Goal: Task Accomplishment & Management: Complete application form

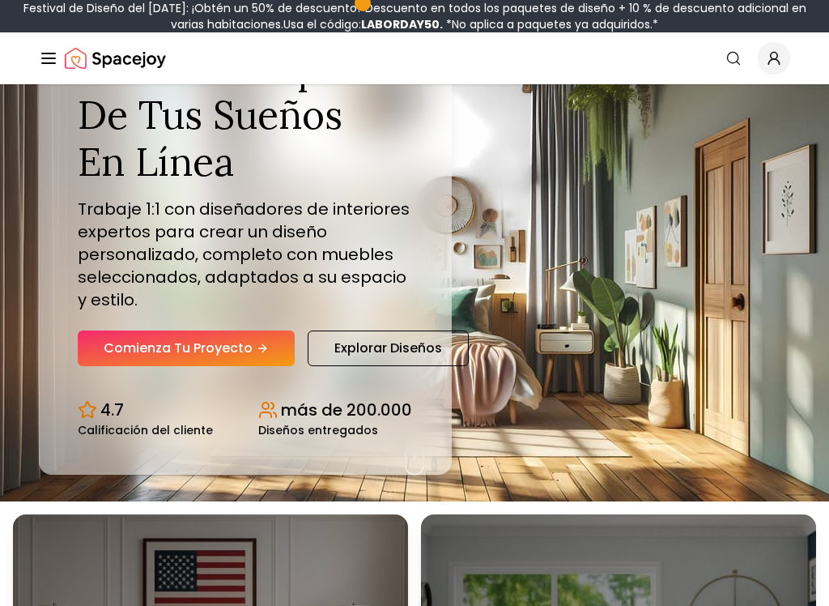
scroll to position [102, 0]
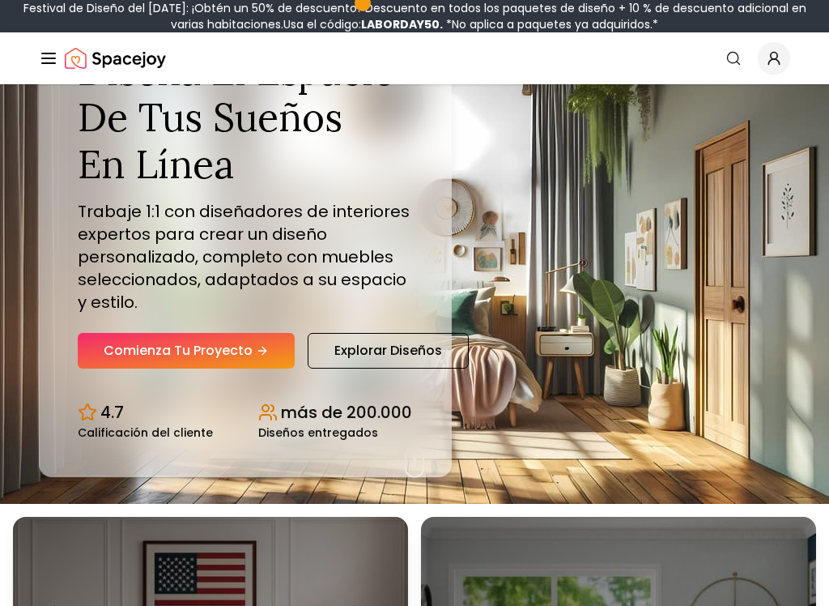
click at [225, 351] on font "Comienza tu proyecto" at bounding box center [178, 350] width 149 height 19
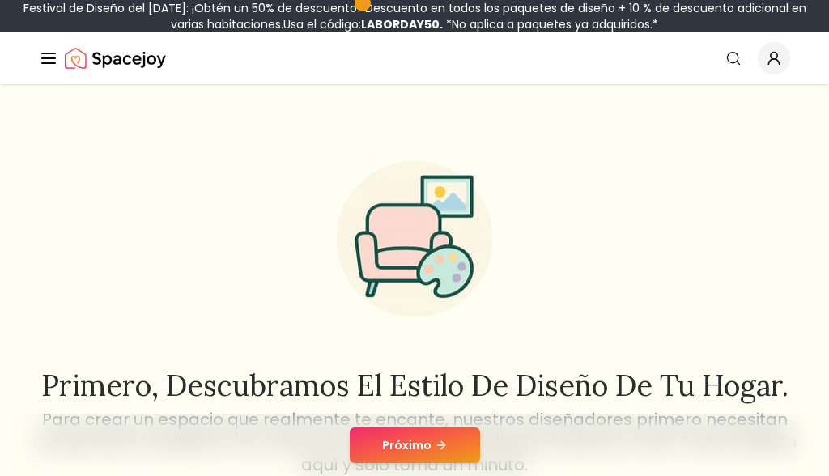
click at [452, 453] on button "Próximo" at bounding box center [415, 445] width 130 height 36
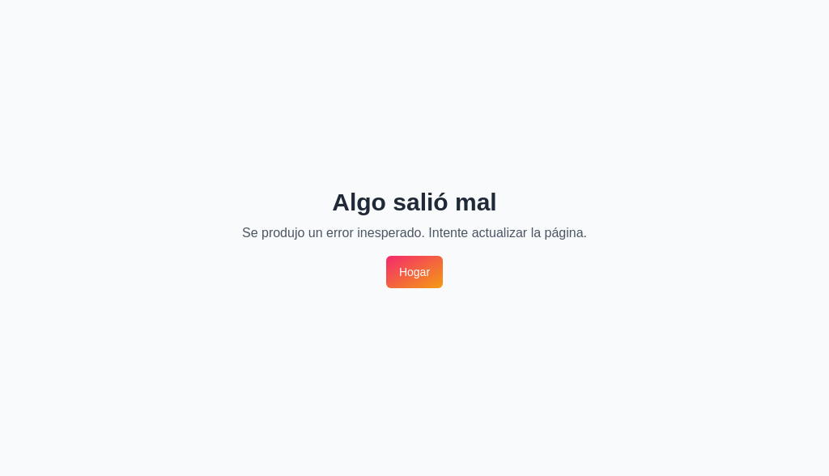
click at [415, 280] on link "Hogar" at bounding box center [414, 272] width 57 height 32
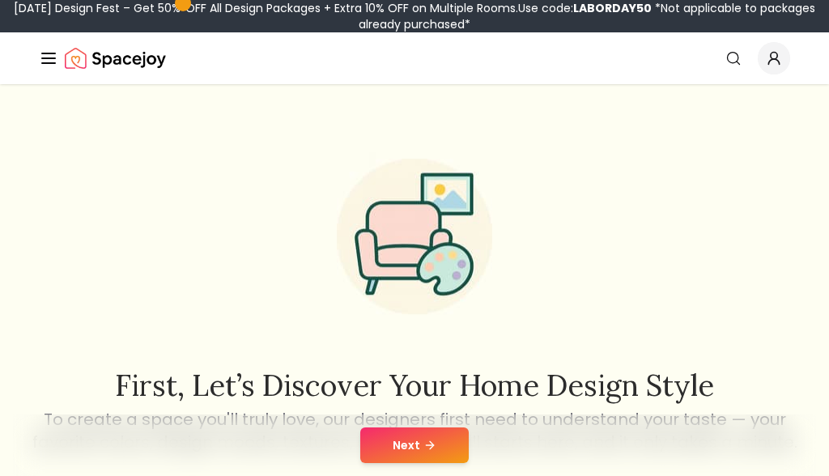
click at [450, 457] on button "Next" at bounding box center [414, 445] width 108 height 36
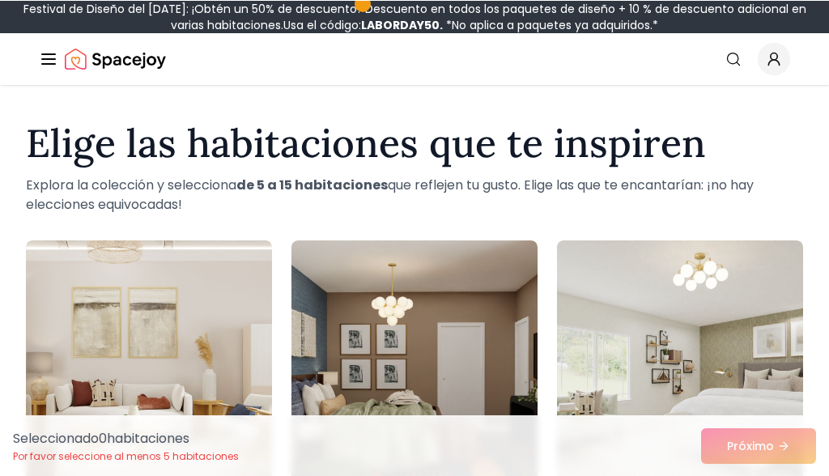
click at [441, 258] on img at bounding box center [414, 369] width 246 height 259
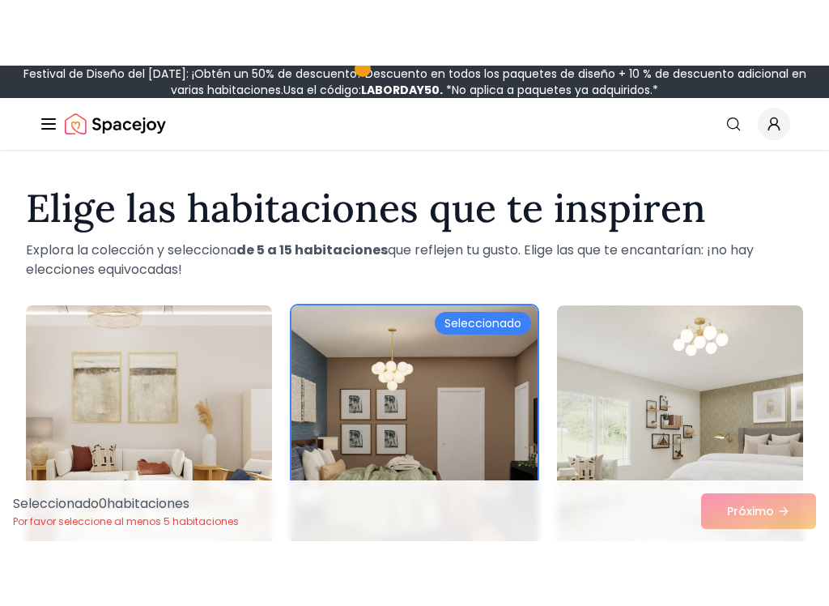
scroll to position [91, 0]
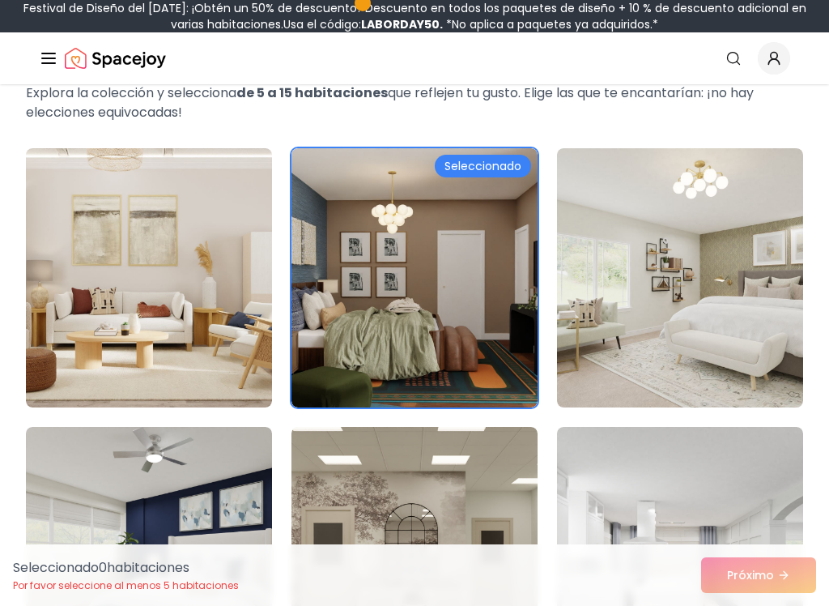
click at [393, 363] on img at bounding box center [414, 277] width 246 height 259
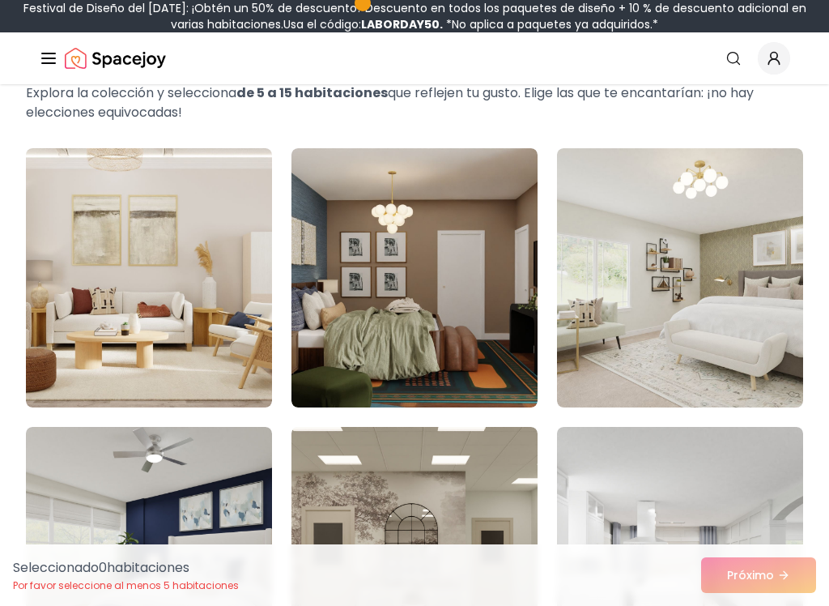
click at [678, 343] on img at bounding box center [680, 277] width 246 height 259
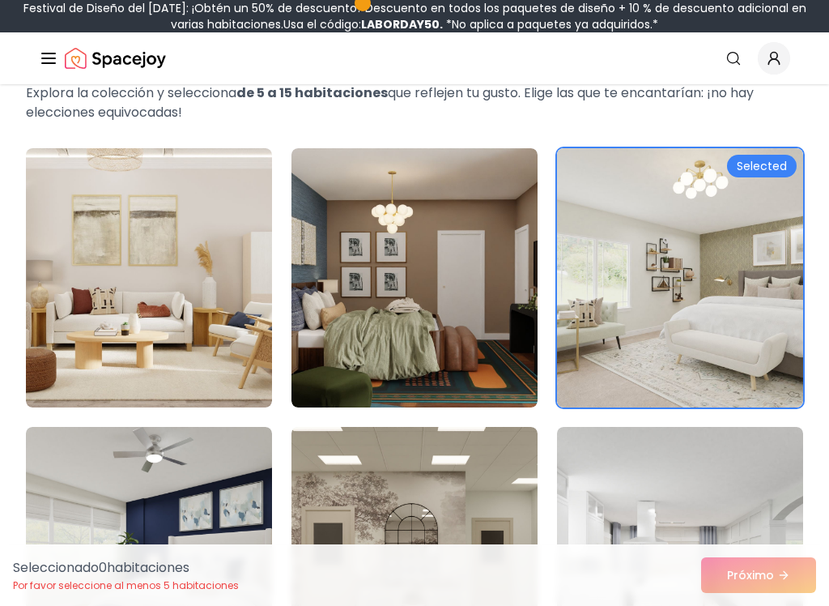
scroll to position [105, 0]
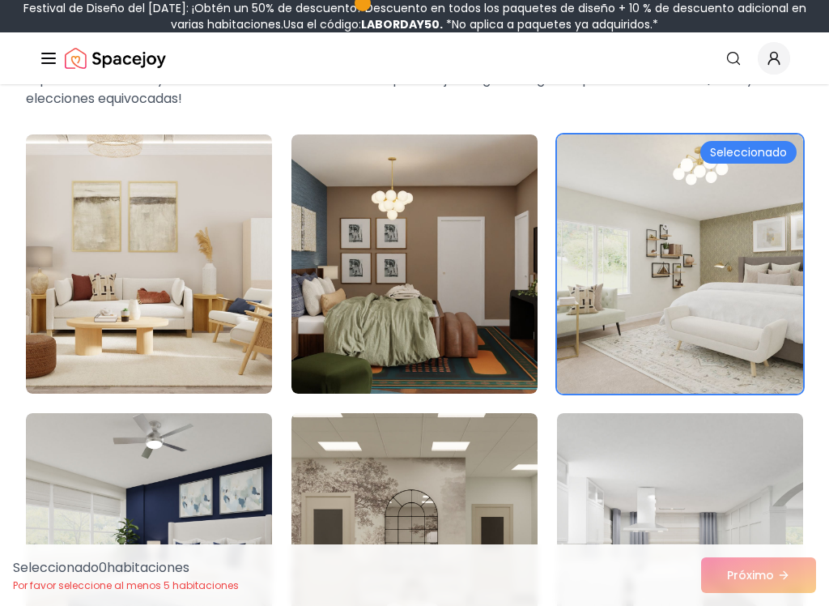
click at [483, 331] on img at bounding box center [414, 263] width 246 height 259
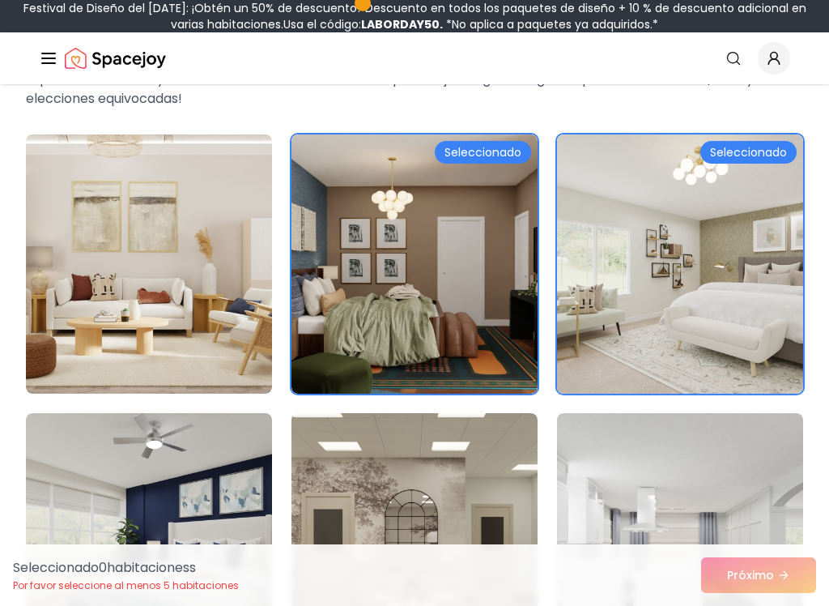
click at [210, 413] on img at bounding box center [149, 542] width 246 height 259
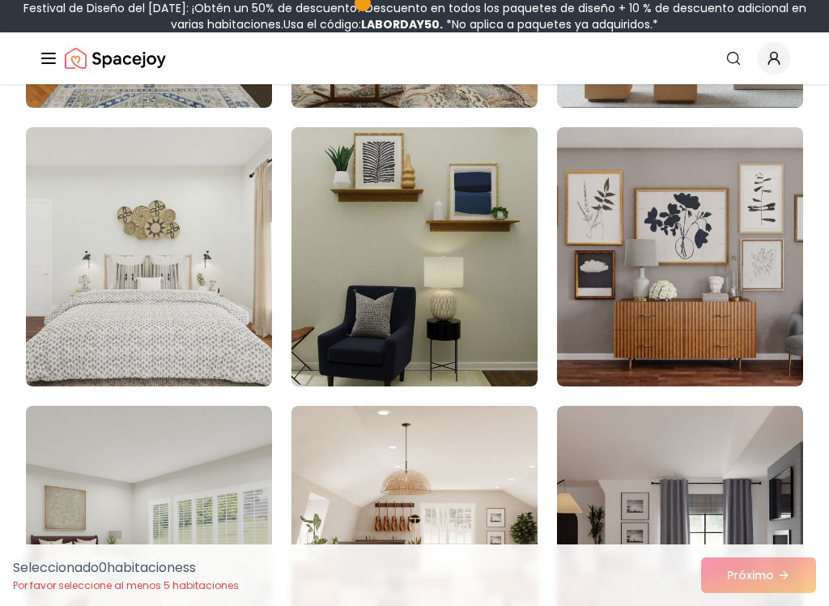
scroll to position [1243, 0]
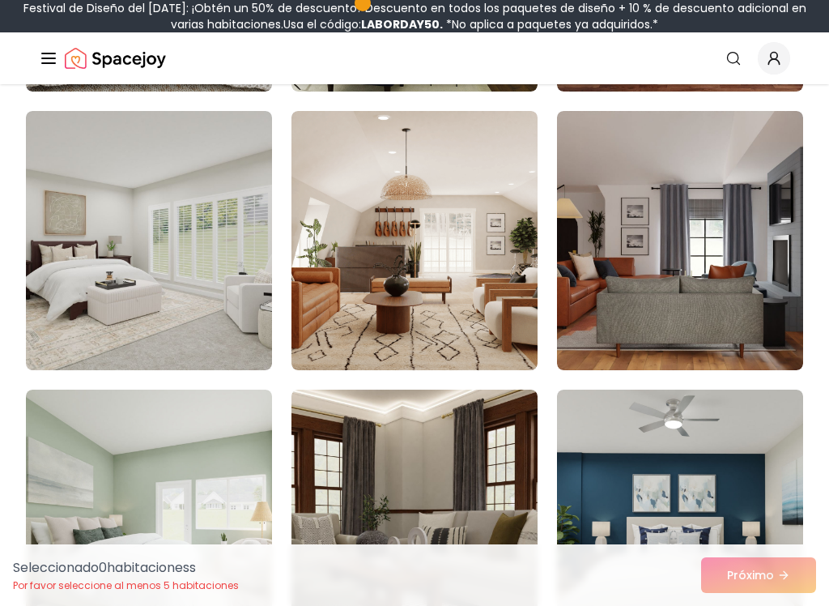
click at [232, 370] on img at bounding box center [149, 240] width 246 height 259
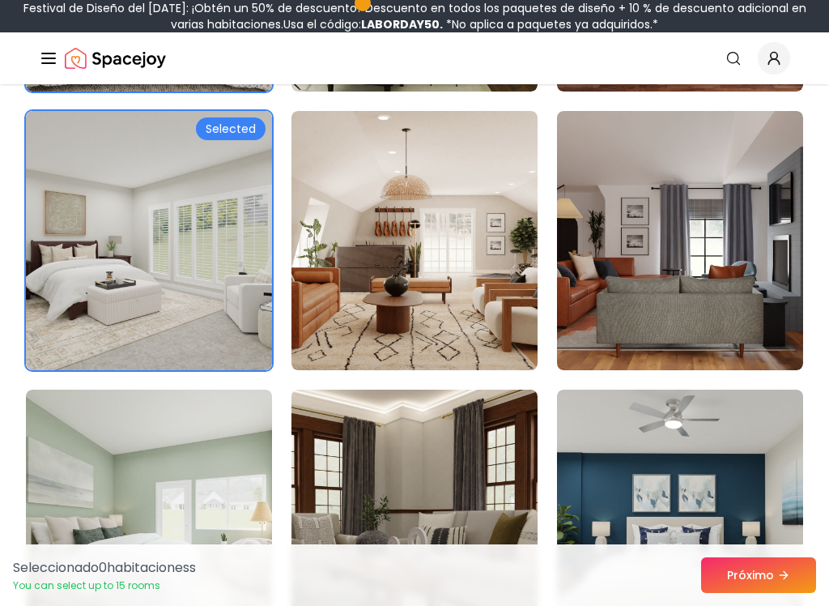
scroll to position [1008, 0]
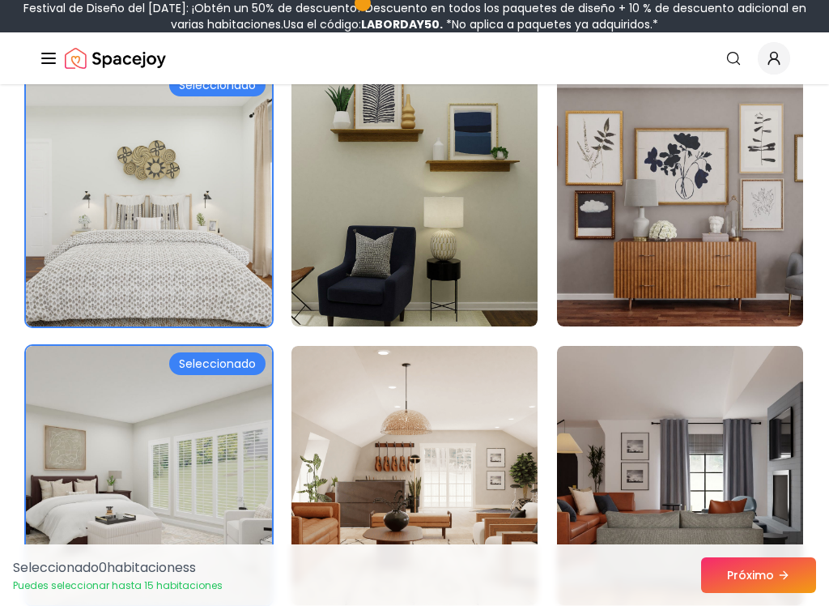
click at [771, 475] on font "Próximo" at bounding box center [750, 575] width 47 height 16
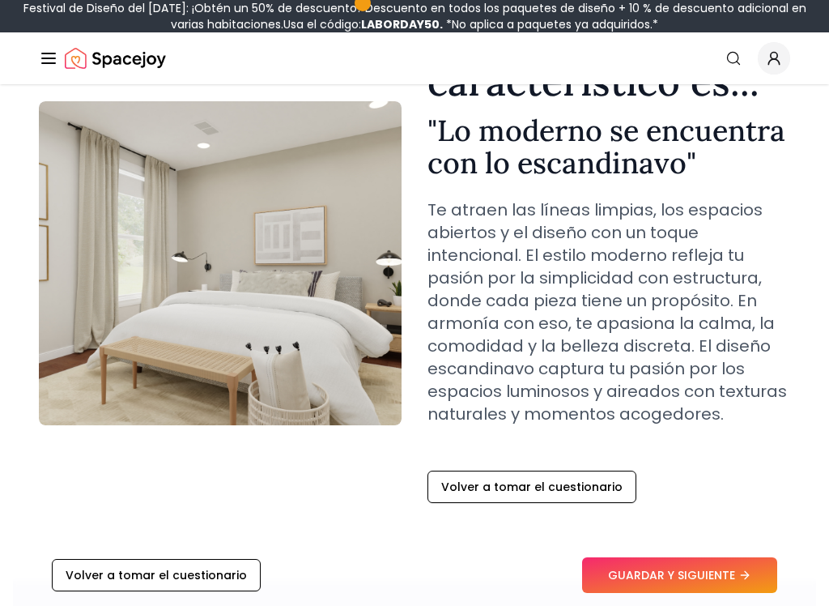
scroll to position [131, 0]
click at [716, 475] on font "GUARDAR Y SIGUIENTE" at bounding box center [671, 575] width 127 height 16
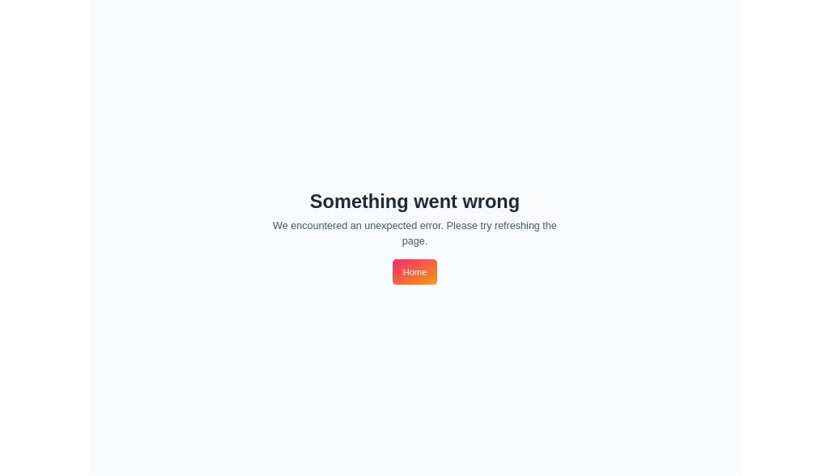
scroll to position [0, 0]
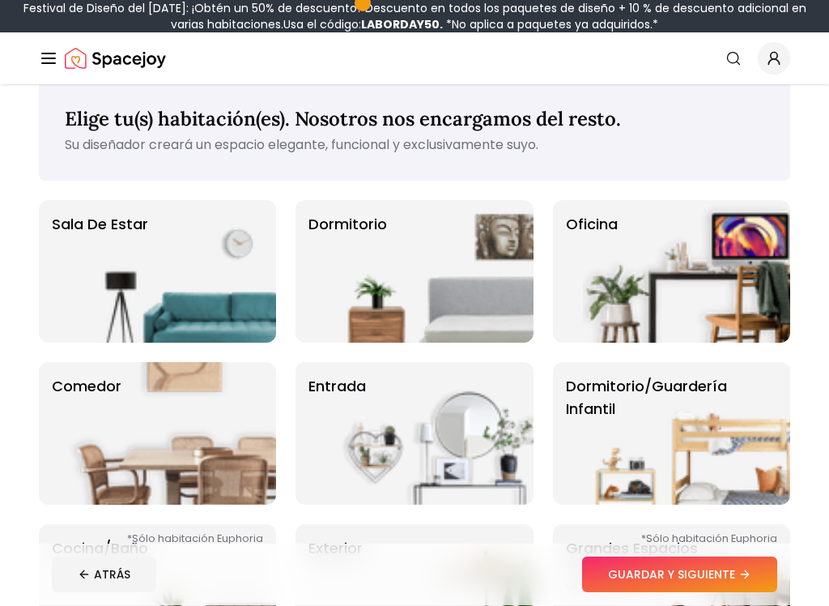
scroll to position [45, 0]
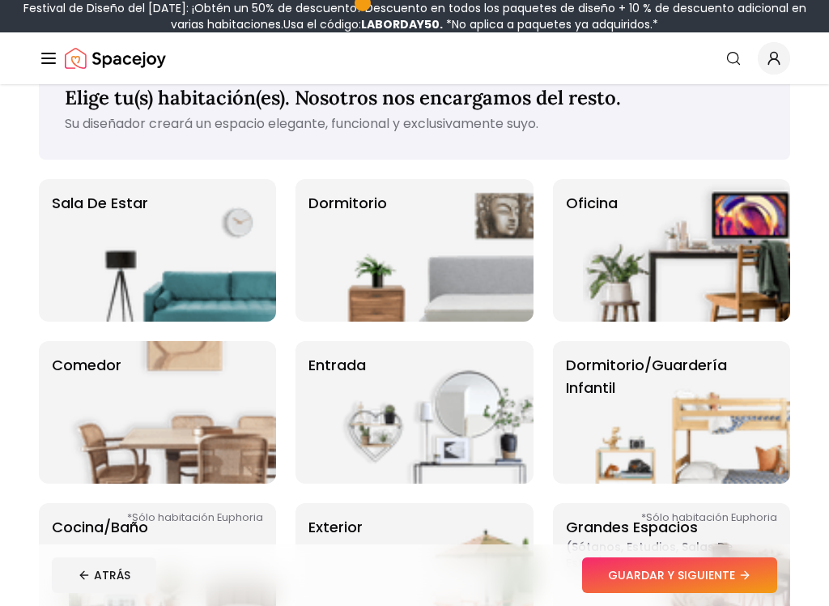
click at [479, 293] on img at bounding box center [429, 250] width 207 height 142
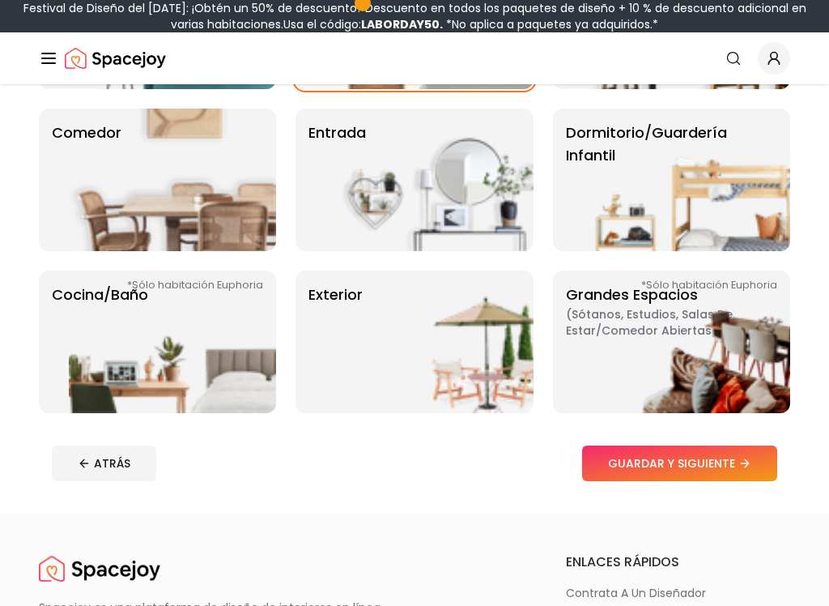
scroll to position [211, 0]
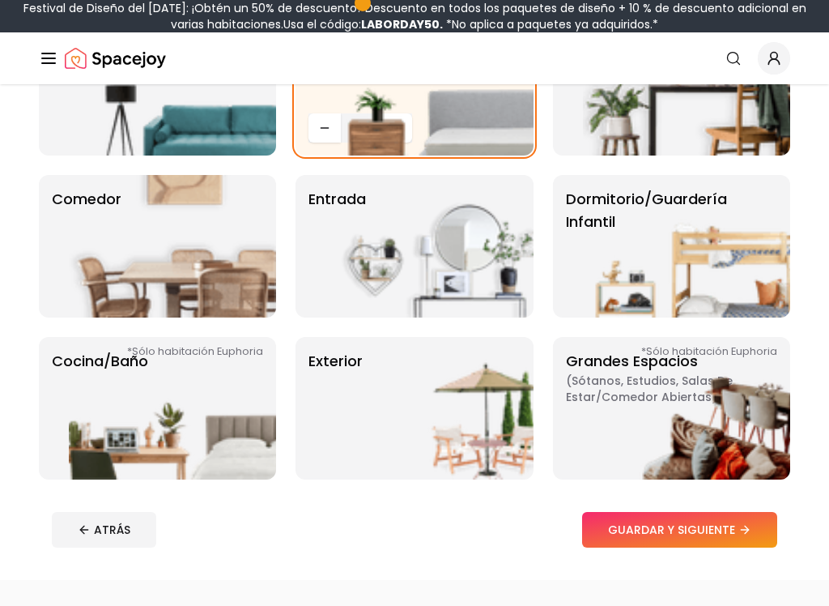
click at [733, 475] on font "GUARDAR Y SIGUIENTE" at bounding box center [671, 529] width 127 height 16
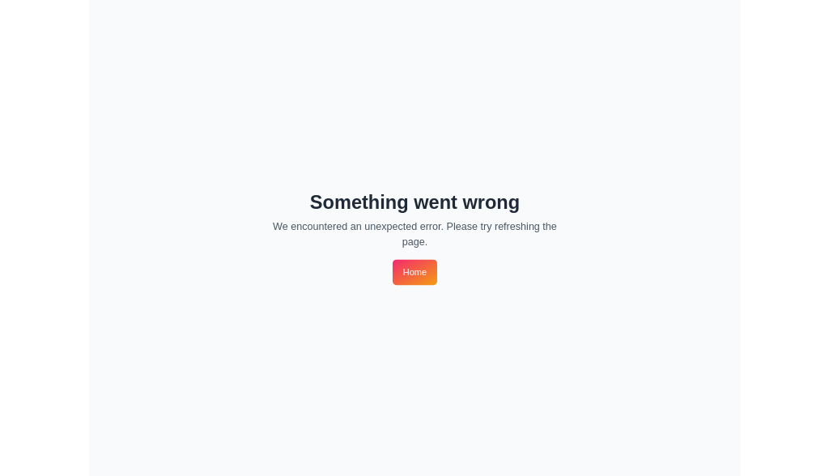
scroll to position [0, 0]
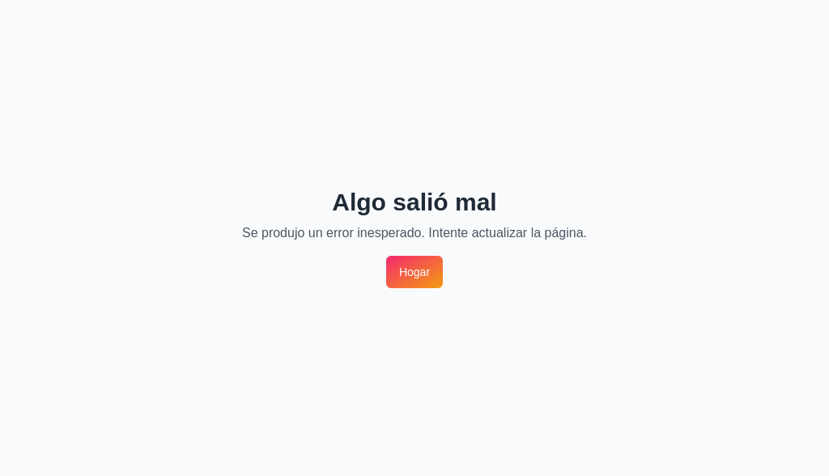
click at [423, 281] on link "Hogar" at bounding box center [414, 272] width 57 height 32
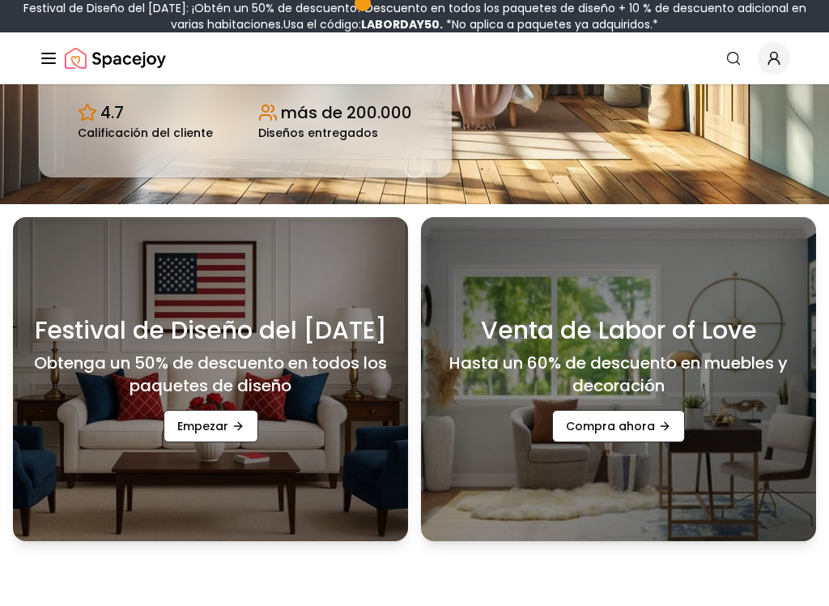
scroll to position [402, 0]
